Goal: Task Accomplishment & Management: Complete application form

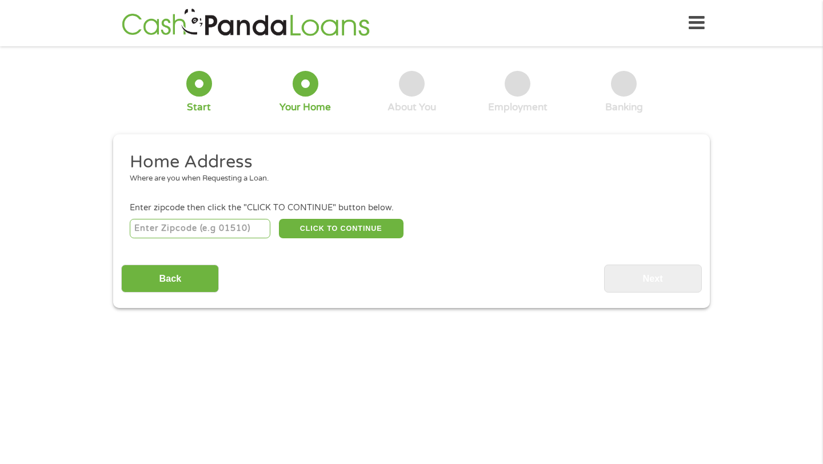
click at [226, 229] on input "number" at bounding box center [200, 228] width 141 height 19
type input "75208"
select select "[US_STATE]"
click at [318, 234] on button "CLICK TO CONTINUE" at bounding box center [341, 228] width 125 height 19
type input "75208"
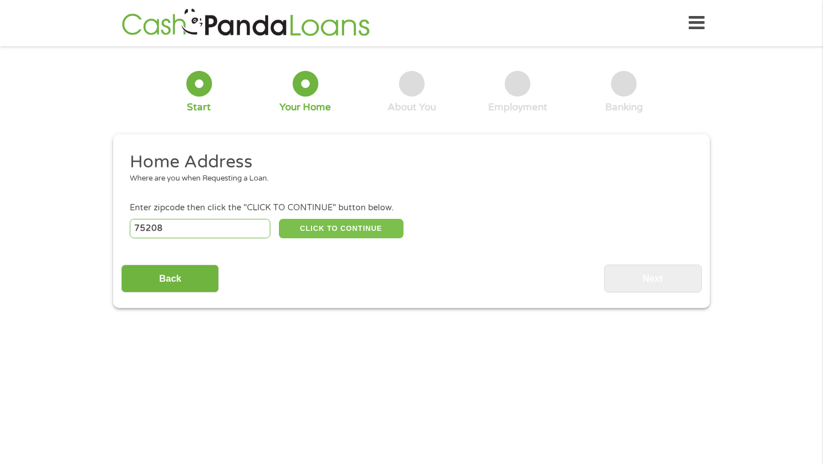
type input "[GEOGRAPHIC_DATA]"
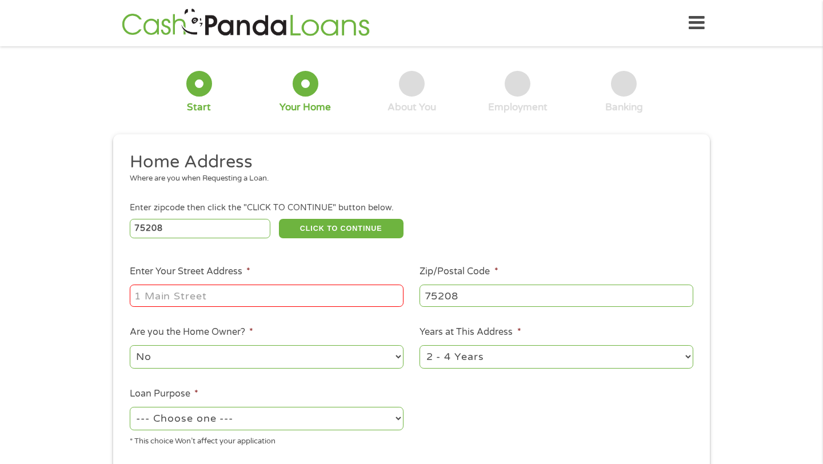
click at [224, 289] on input "Enter Your Street Address *" at bounding box center [267, 296] width 274 height 22
type input "[STREET_ADDRESS]"
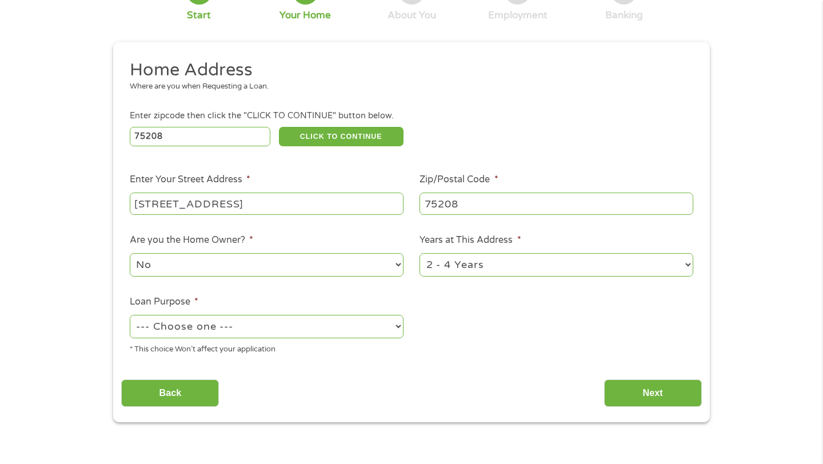
scroll to position [102, 0]
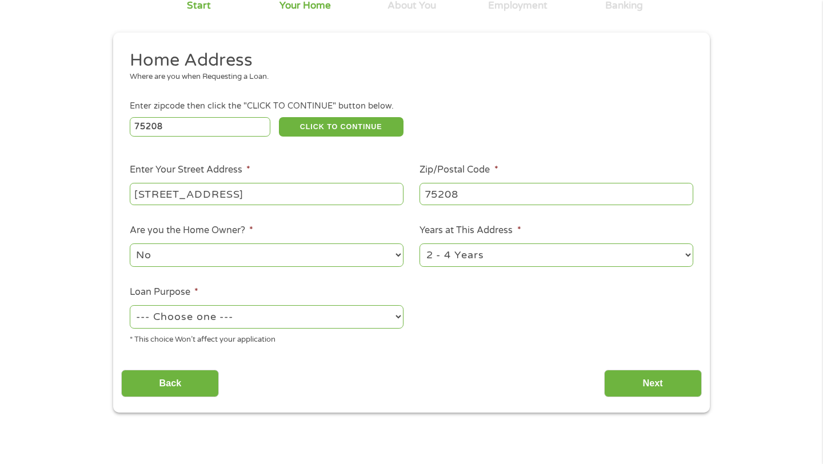
click at [506, 256] on select "1 Year or less 1 - 2 Years 2 - 4 Years Over 4 Years" at bounding box center [557, 255] width 274 height 23
select select "12months"
click at [420, 244] on select "1 Year or less 1 - 2 Years 2 - 4 Years Over 4 Years" at bounding box center [557, 255] width 274 height 23
click at [260, 262] on select "No Yes" at bounding box center [267, 255] width 274 height 23
click at [245, 322] on select "--- Choose one --- Pay Bills Debt Consolidation Home Improvement Major Purchase…" at bounding box center [267, 316] width 274 height 23
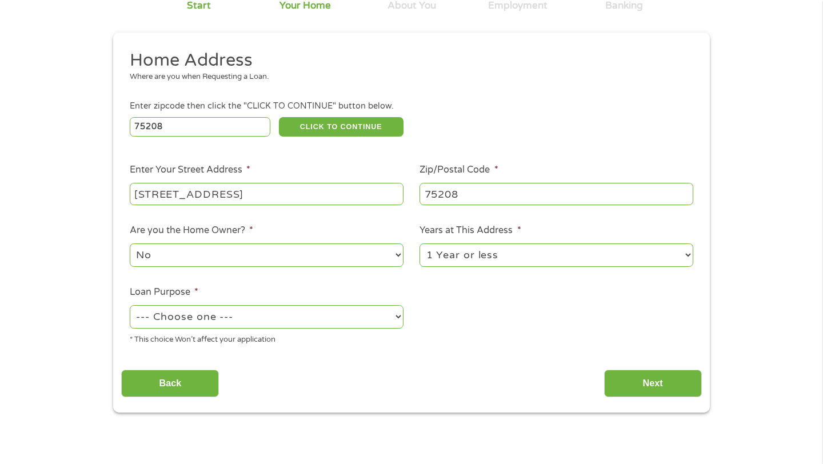
select select "paybills"
click at [130, 306] on select "--- Choose one --- Pay Bills Debt Consolidation Home Improvement Major Purchase…" at bounding box center [267, 316] width 274 height 23
click at [638, 378] on input "Next" at bounding box center [653, 384] width 98 height 28
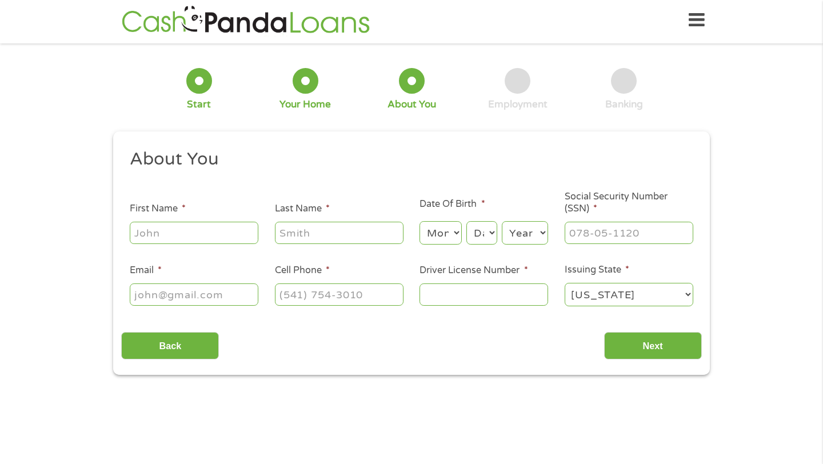
scroll to position [0, 0]
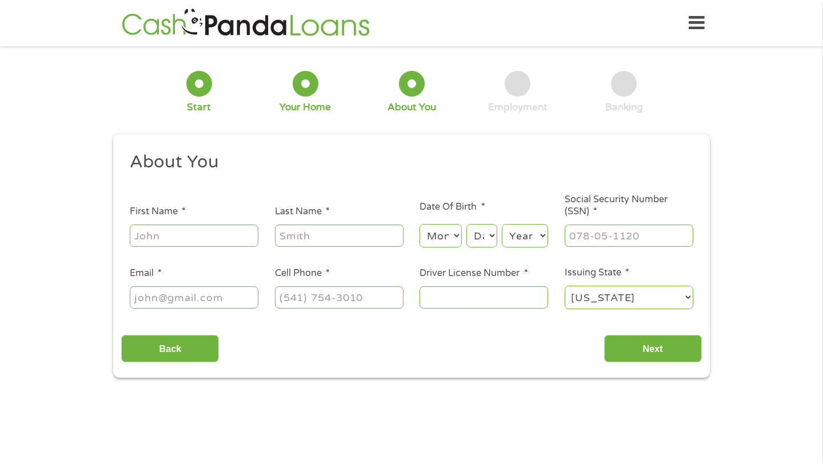
click at [199, 245] on input "First Name *" at bounding box center [194, 236] width 129 height 22
type input "[PERSON_NAME]"
type input "[EMAIL_ADDRESS][DOMAIN_NAME]"
type input "[PHONE_NUMBER]"
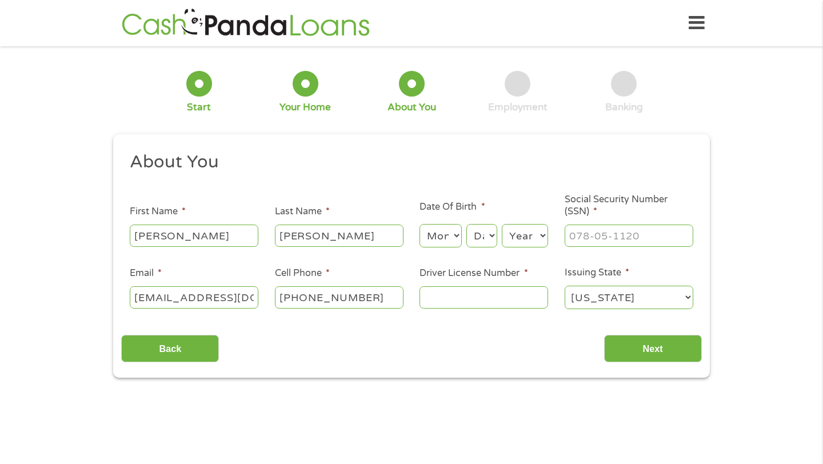
click at [483, 297] on input "Driver License Number *" at bounding box center [484, 297] width 129 height 22
type input "42507621"
click at [615, 240] on input "___-__-____" at bounding box center [629, 236] width 129 height 22
type input "628-76-6260"
click at [454, 243] on select "Month 1 2 3 4 5 6 7 8 9 10 11 12" at bounding box center [441, 235] width 42 height 23
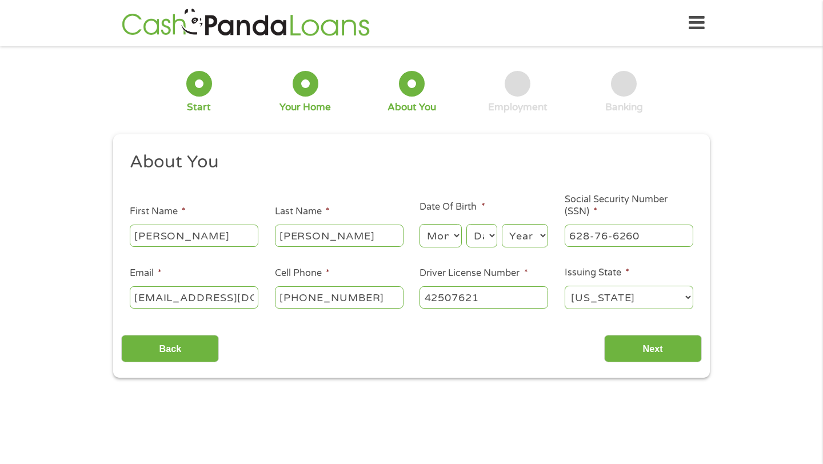
select select "10"
click at [420, 225] on select "Month 1 2 3 4 5 6 7 8 9 10 11 12" at bounding box center [441, 235] width 42 height 23
click at [481, 241] on select "Day 1 2 3 4 5 6 7 8 9 10 11 12 13 14 15 16 17 18 19 20 21 22 23 24 25 26 27 28 …" at bounding box center [482, 235] width 31 height 23
select select "4"
click at [467, 225] on select "Day 1 2 3 4 5 6 7 8 9 10 11 12 13 14 15 16 17 18 19 20 21 22 23 24 25 26 27 28 …" at bounding box center [482, 235] width 31 height 23
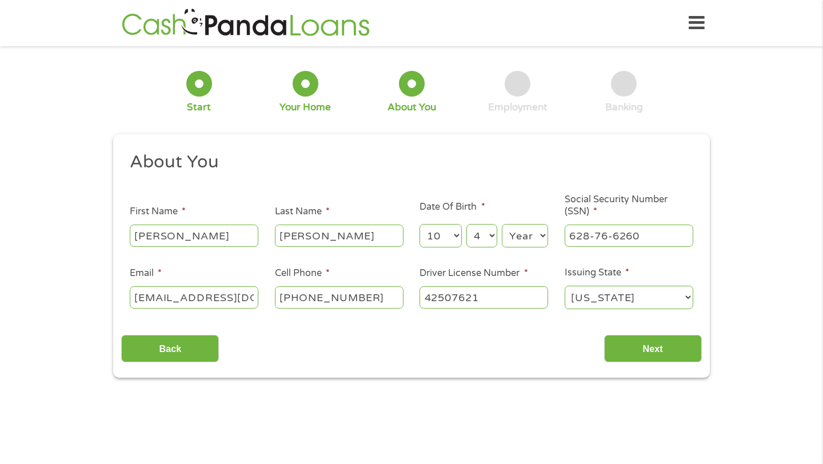
click at [528, 231] on select "Year [DATE] 2006 2005 2004 2003 2002 2001 2000 1999 1998 1997 1996 1995 1994 19…" at bounding box center [525, 235] width 46 height 23
select select "2000"
click at [502, 225] on select "Year [DATE] 2006 2005 2004 2003 2002 2001 2000 1999 1998 1997 1996 1995 1994 19…" at bounding box center [525, 235] width 46 height 23
click at [636, 350] on input "Next" at bounding box center [653, 349] width 98 height 28
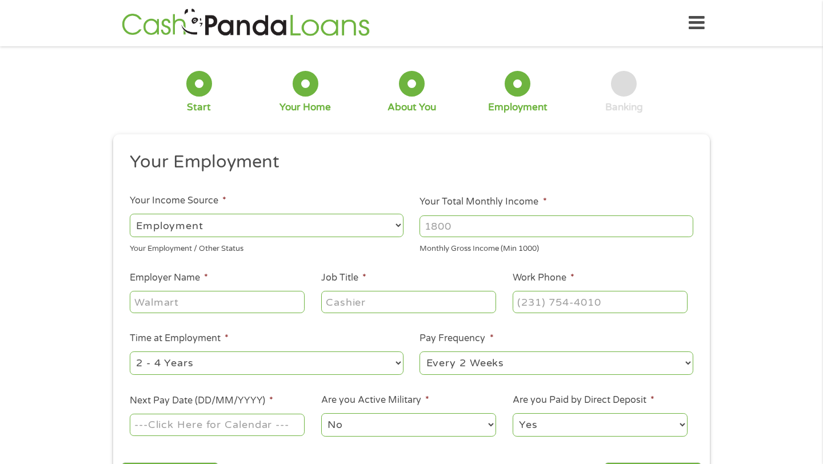
click at [330, 218] on select "--- Choose one --- Employment [DEMOGRAPHIC_DATA] Benefits" at bounding box center [267, 225] width 274 height 23
click at [449, 231] on input "Your Total Monthly Income *" at bounding box center [557, 227] width 274 height 22
type input "3200"
click at [221, 305] on input "Employer Name *" at bounding box center [217, 302] width 175 height 22
type input "[PERSON_NAME]"
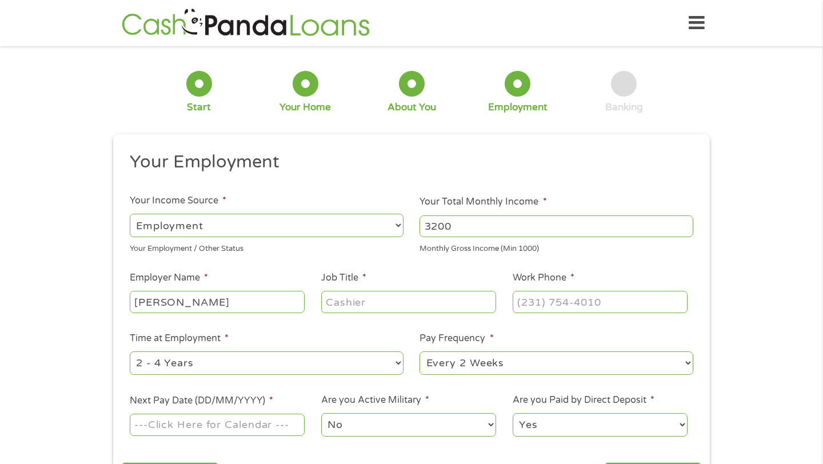
click at [377, 301] on input "Job Title *" at bounding box center [408, 302] width 175 height 22
type input "Driver"
click at [556, 311] on input "(___) ___-____" at bounding box center [600, 302] width 175 height 22
click at [530, 298] on input "(___) ___-____" at bounding box center [600, 302] width 175 height 22
click at [518, 300] on input "(___) ___-____" at bounding box center [600, 302] width 175 height 22
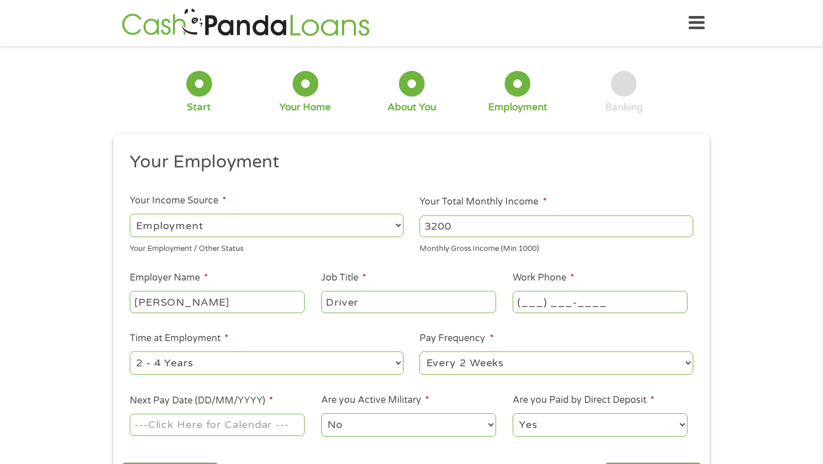
click at [522, 300] on input "(___) ___-____" at bounding box center [600, 302] width 175 height 22
type input "[PHONE_NUMBER]"
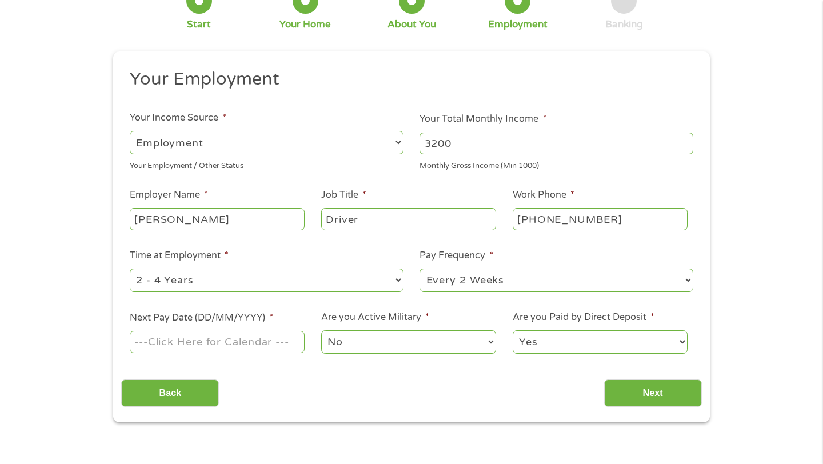
scroll to position [85, 0]
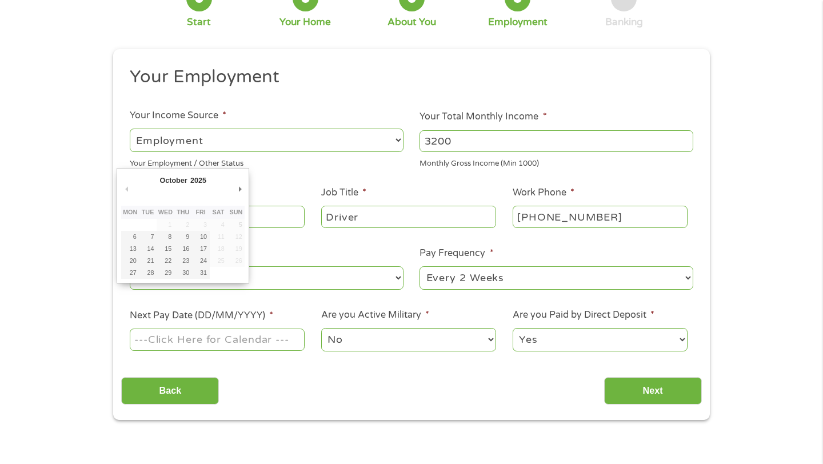
click at [246, 338] on input "Next Pay Date (DD/MM/YYYY) *" at bounding box center [217, 340] width 175 height 22
type input "[DATE]"
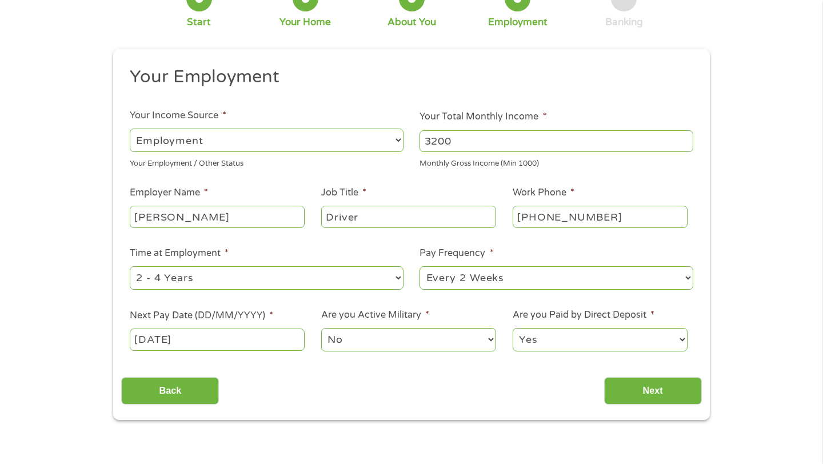
click at [422, 337] on select "No Yes" at bounding box center [408, 339] width 175 height 23
click at [569, 331] on select "Yes No" at bounding box center [600, 339] width 175 height 23
select select "0"
click at [513, 328] on select "Yes No" at bounding box center [600, 339] width 175 height 23
click at [634, 390] on input "Next" at bounding box center [653, 391] width 98 height 28
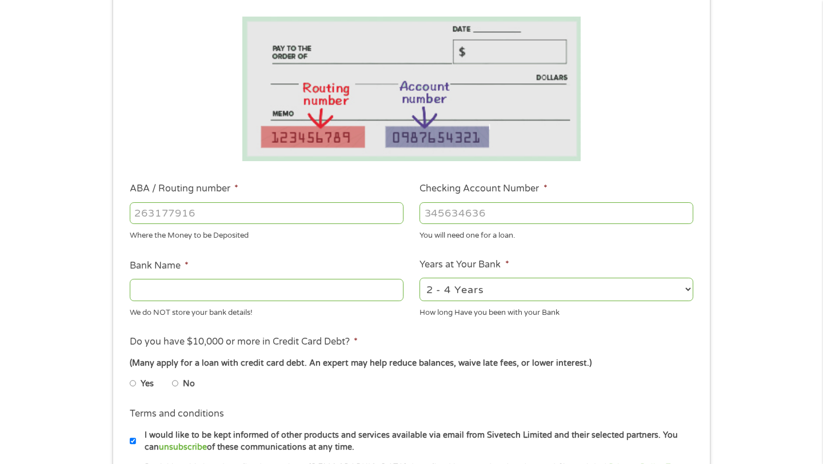
scroll to position [216, 0]
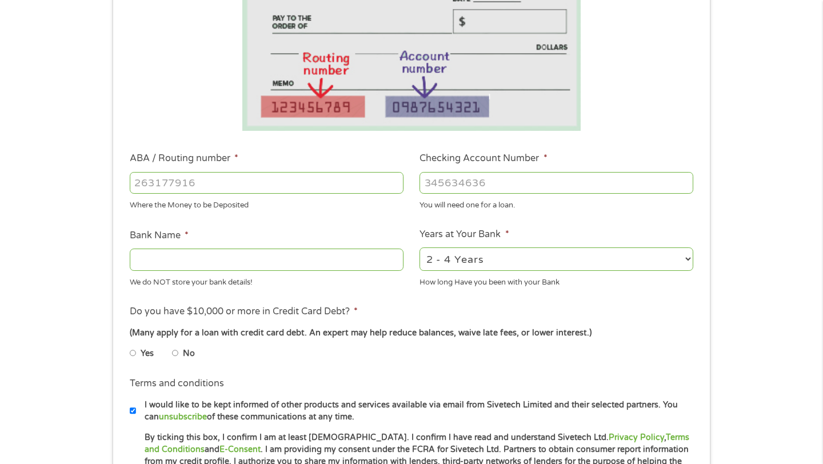
click at [207, 261] on input "Bank Name *" at bounding box center [267, 260] width 274 height 22
type input "Chase"
click at [175, 354] on input "No" at bounding box center [175, 353] width 7 height 18
radio input "true"
click at [503, 185] on input "Checking Account Number *" at bounding box center [557, 183] width 274 height 22
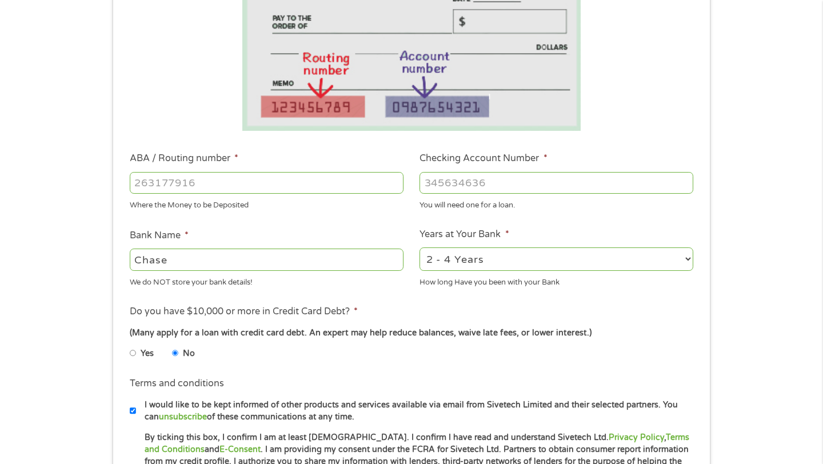
click at [537, 261] on select "2 - 4 Years 6 - 12 Months 1 - 2 Years Over 4 Years" at bounding box center [557, 259] width 274 height 23
select select "60months"
click at [420, 248] on select "2 - 4 Years 6 - 12 Months 1 - 2 Years Over 4 Years" at bounding box center [557, 259] width 274 height 23
click at [345, 182] on input "ABA / Routing number *" at bounding box center [267, 183] width 274 height 22
type input "111000614"
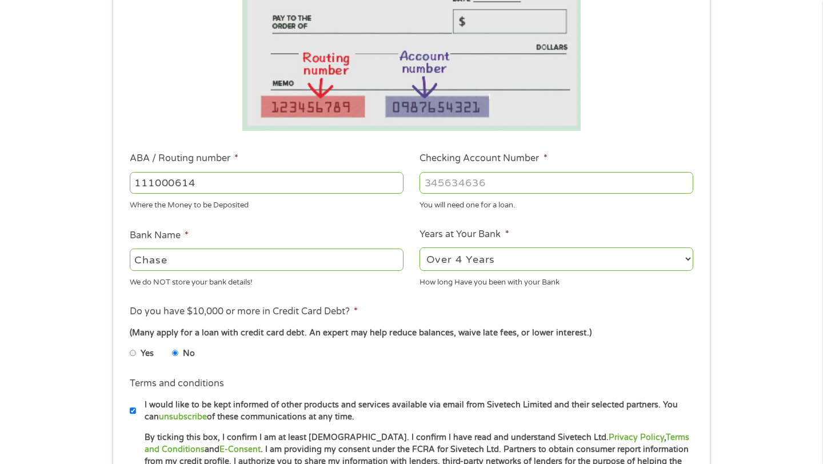
type input "JPMORGAN CHASE BANK NA"
type input "111000614"
click at [488, 179] on input "Checking Account Number *" at bounding box center [557, 183] width 274 height 22
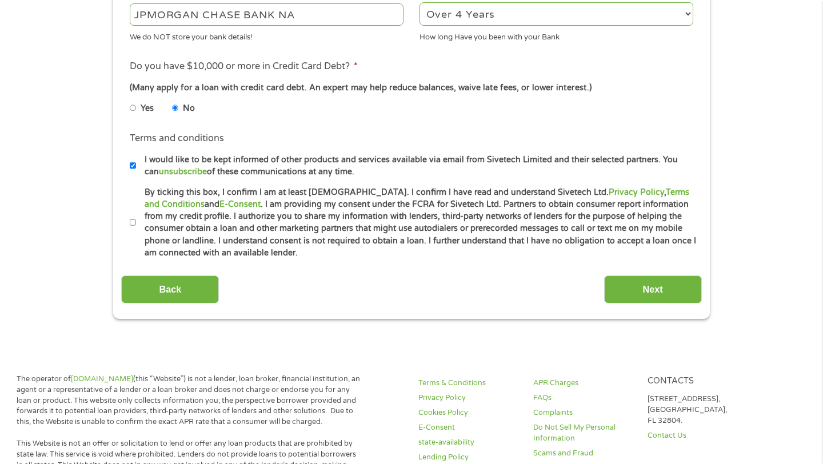
scroll to position [462, 0]
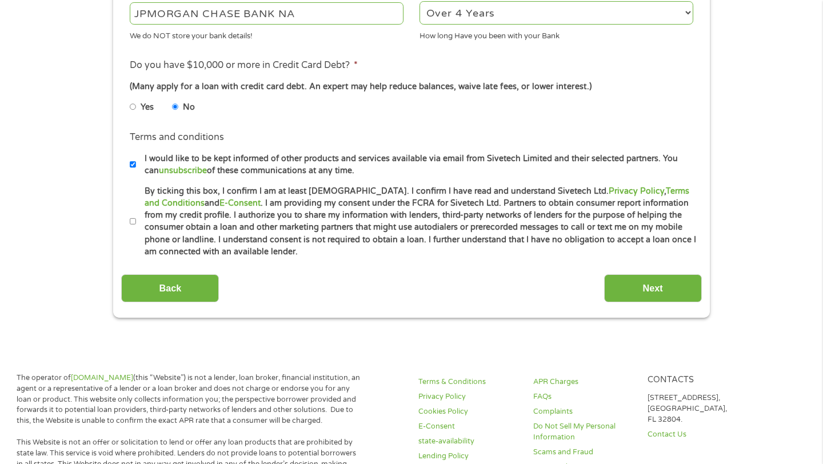
type input "769383966"
click at [127, 222] on li "Terms and conditions * By ticking this box, I confirm I am at least [DEMOGRAPHI…" at bounding box center [411, 221] width 580 height 73
click at [133, 222] on input "By ticking this box, I confirm I am at least [DEMOGRAPHIC_DATA]. I confirm I ha…" at bounding box center [133, 222] width 7 height 18
checkbox input "true"
click at [629, 283] on input "Next" at bounding box center [653, 288] width 98 height 28
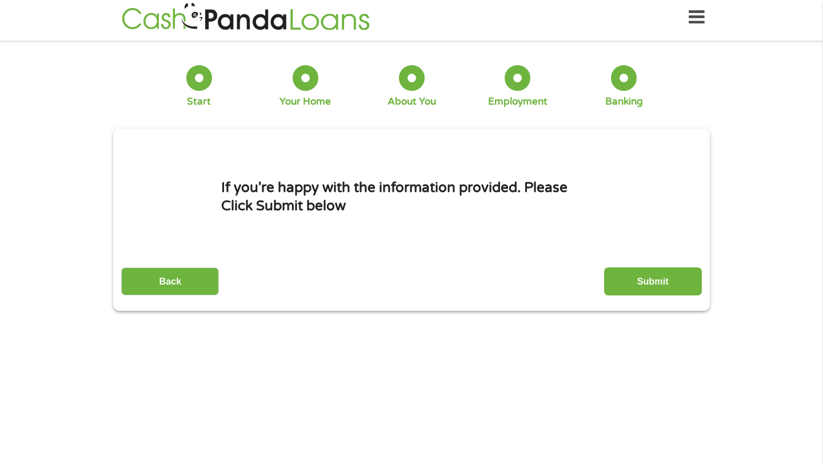
scroll to position [0, 0]
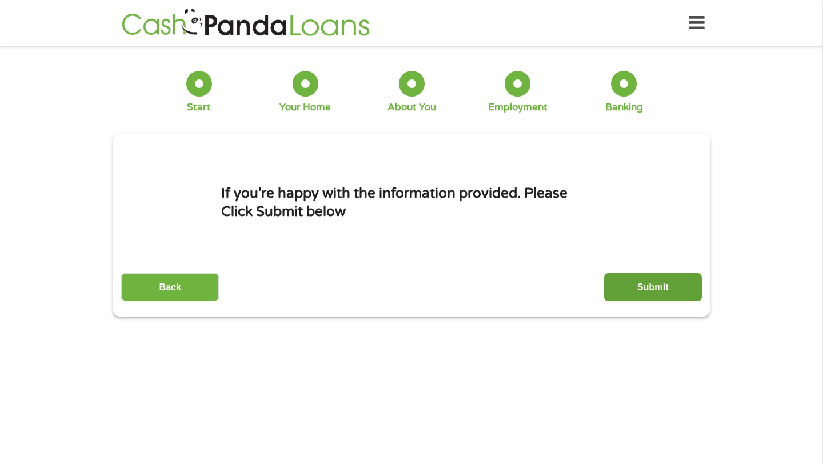
click at [631, 289] on input "Submit" at bounding box center [653, 287] width 98 height 28
